Goal: Complete application form

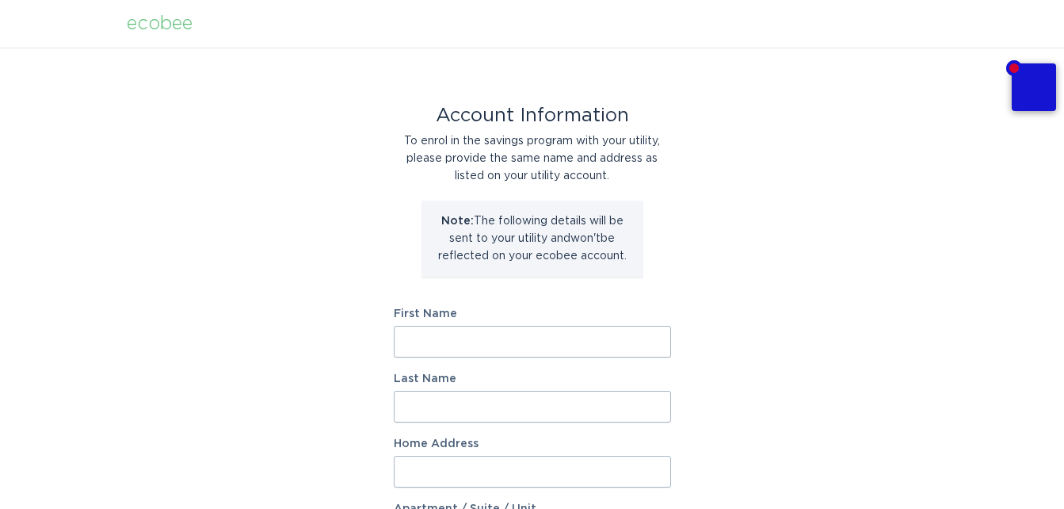
click at [444, 342] on input "First Name" at bounding box center [532, 342] width 277 height 32
type input "[PERSON_NAME]"
type input "[STREET_ADDRESS]"
select select "US"
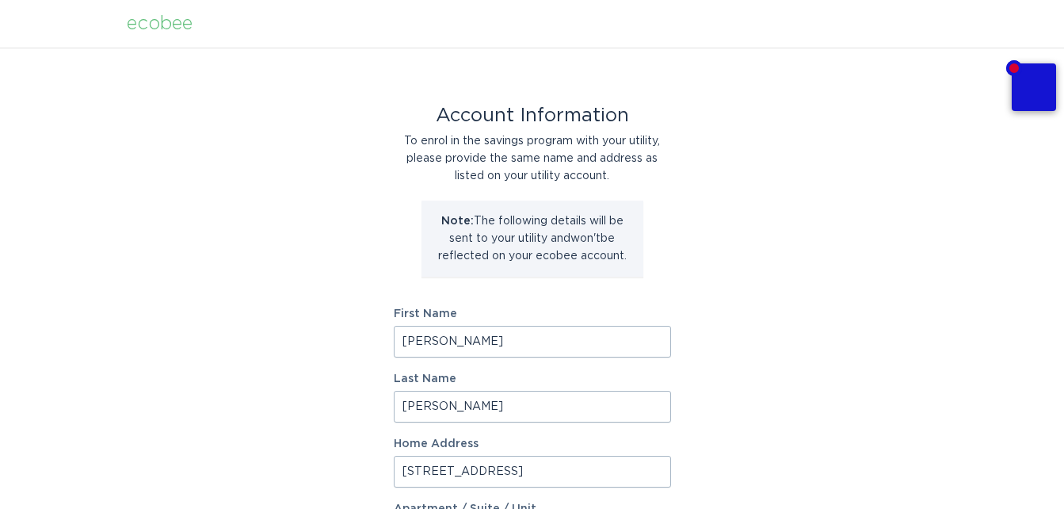
type input "[GEOGRAPHIC_DATA]"
type input "53528"
select select "WI"
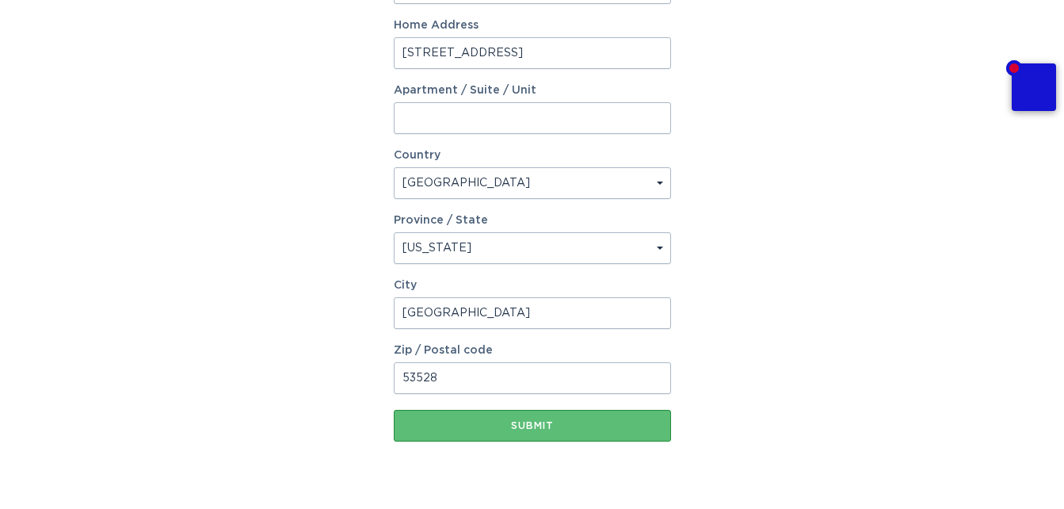
scroll to position [433, 0]
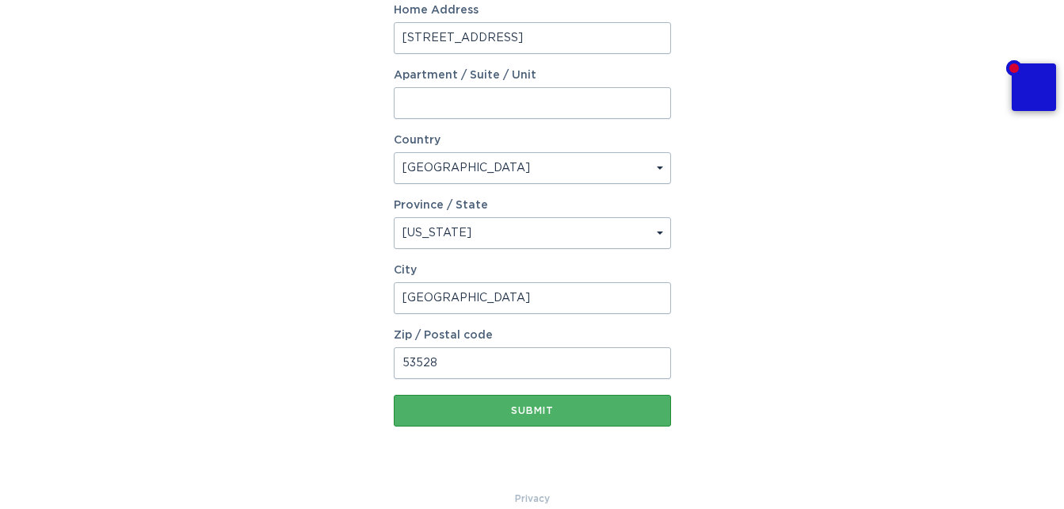
click at [588, 410] on div "Submit" at bounding box center [532, 411] width 261 height 10
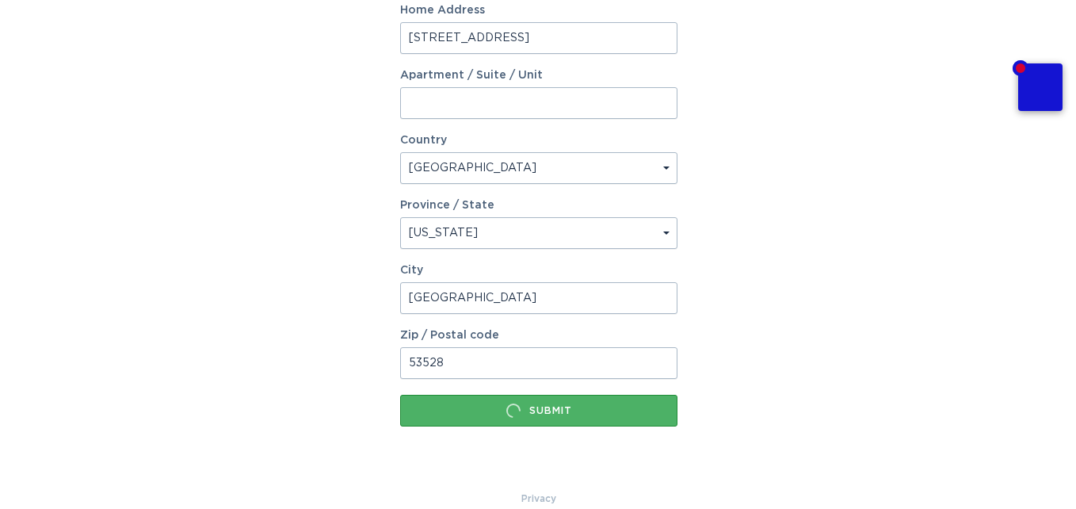
scroll to position [0, 0]
